Goal: Task Accomplishment & Management: Manage account settings

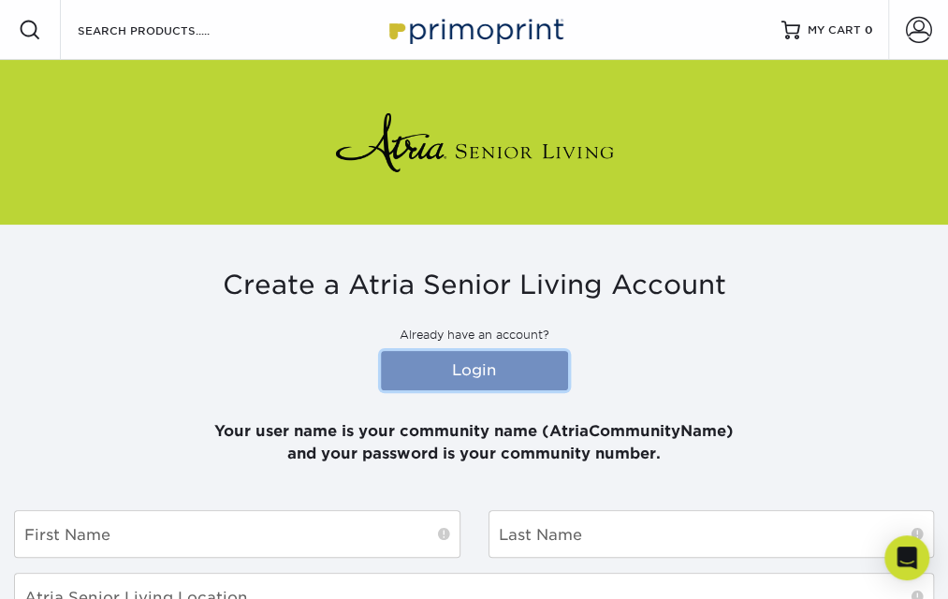
click at [446, 374] on link "Login" at bounding box center [474, 370] width 187 height 39
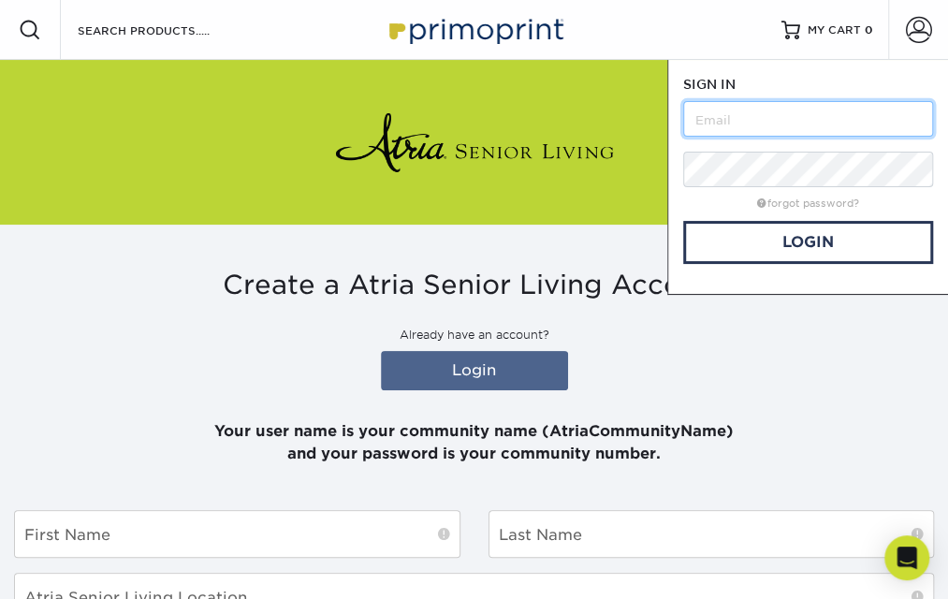
click at [704, 120] on input "text" at bounding box center [808, 119] width 250 height 36
type input "[PERSON_NAME][EMAIL_ADDRESS][PERSON_NAME][DOMAIN_NAME]"
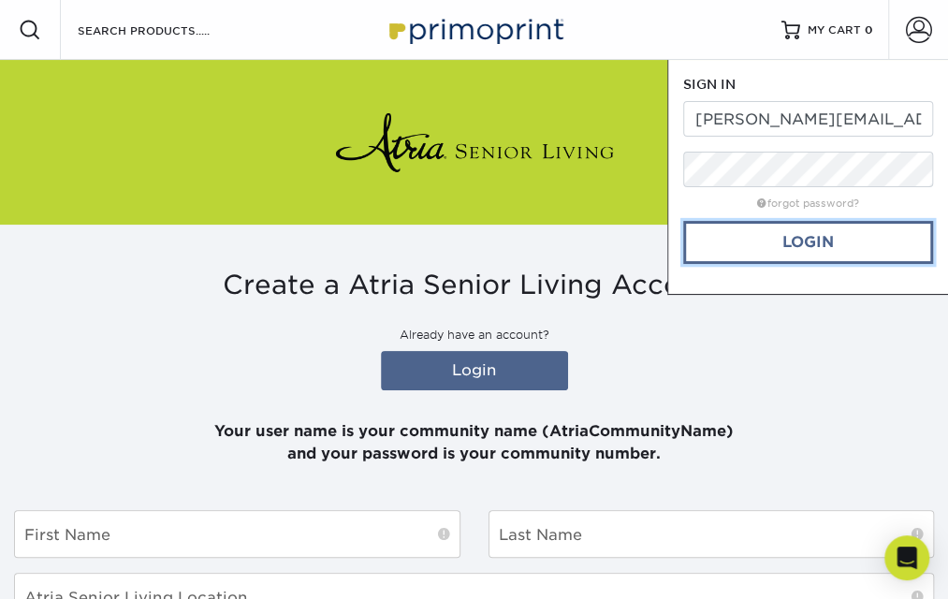
click at [788, 243] on link "Login" at bounding box center [808, 242] width 250 height 43
